Goal: Task Accomplishment & Management: Book appointment/travel/reservation

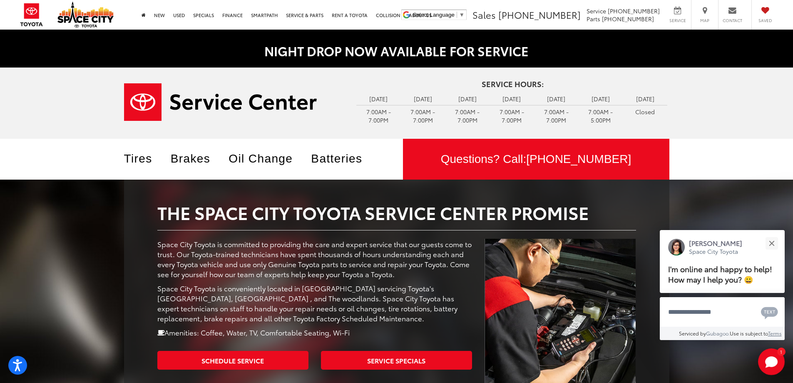
scroll to position [42, 0]
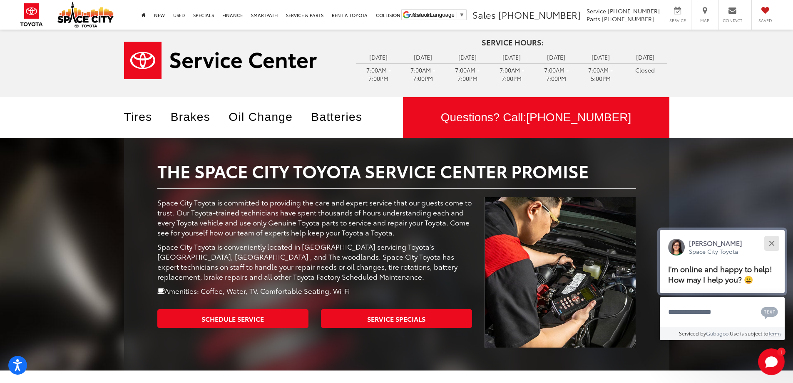
click at [773, 240] on div "Close" at bounding box center [771, 242] width 5 height 5
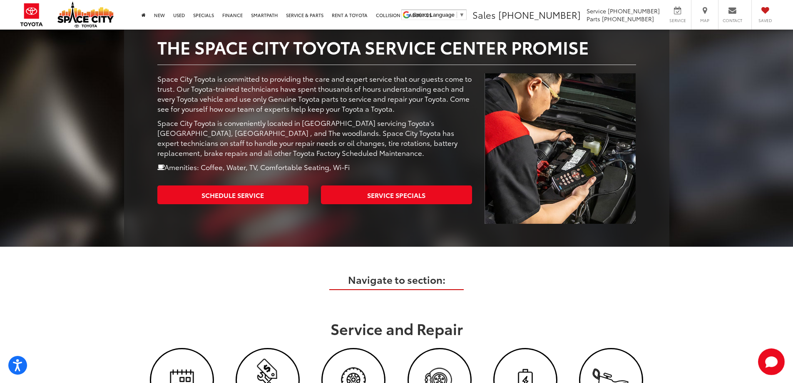
scroll to position [167, 0]
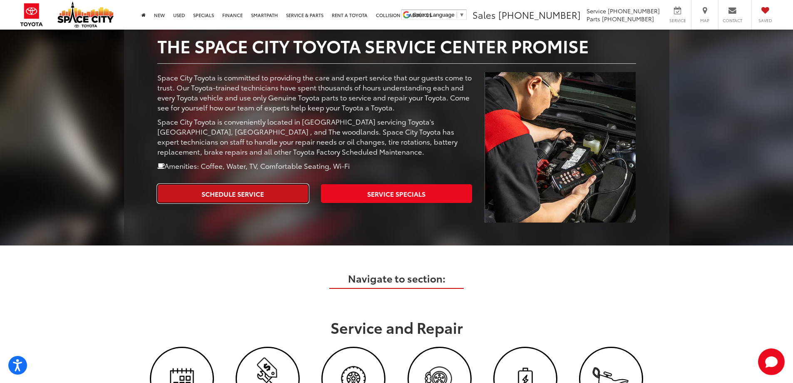
click at [230, 203] on link "Schedule Service" at bounding box center [232, 193] width 151 height 19
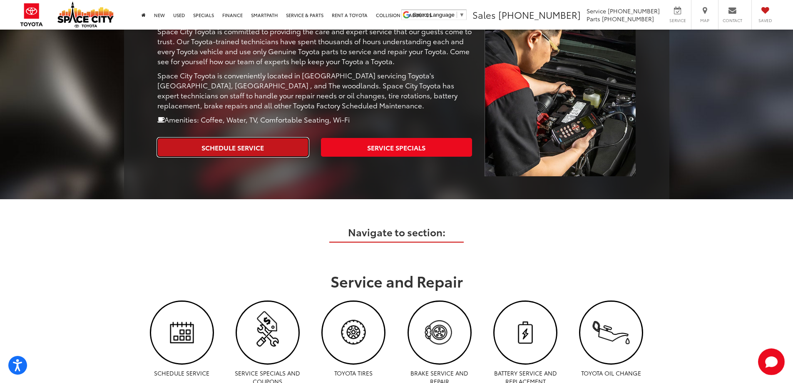
scroll to position [208, 0]
